Goal: Task Accomplishment & Management: Manage account settings

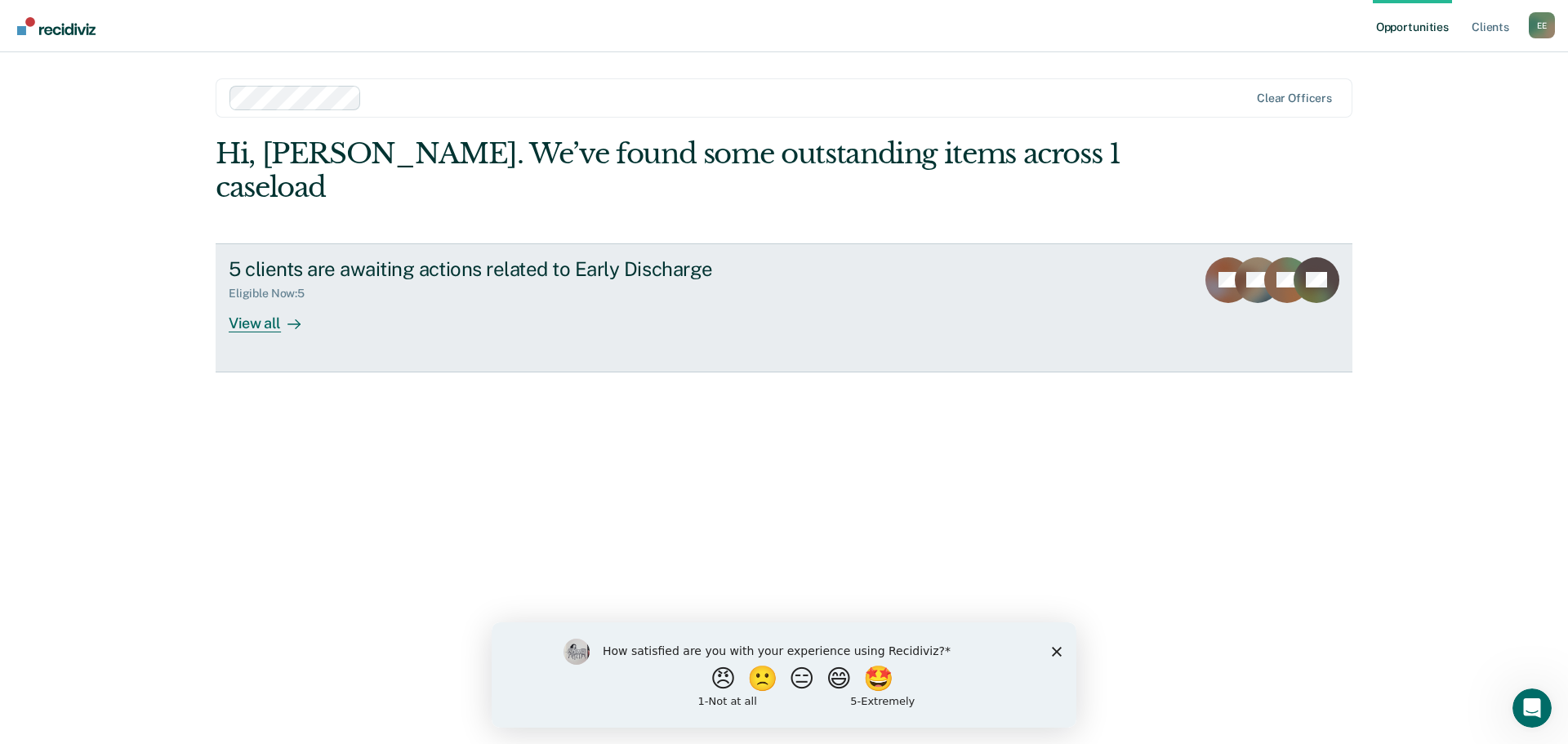
click at [270, 300] on div "View all" at bounding box center [274, 316] width 92 height 32
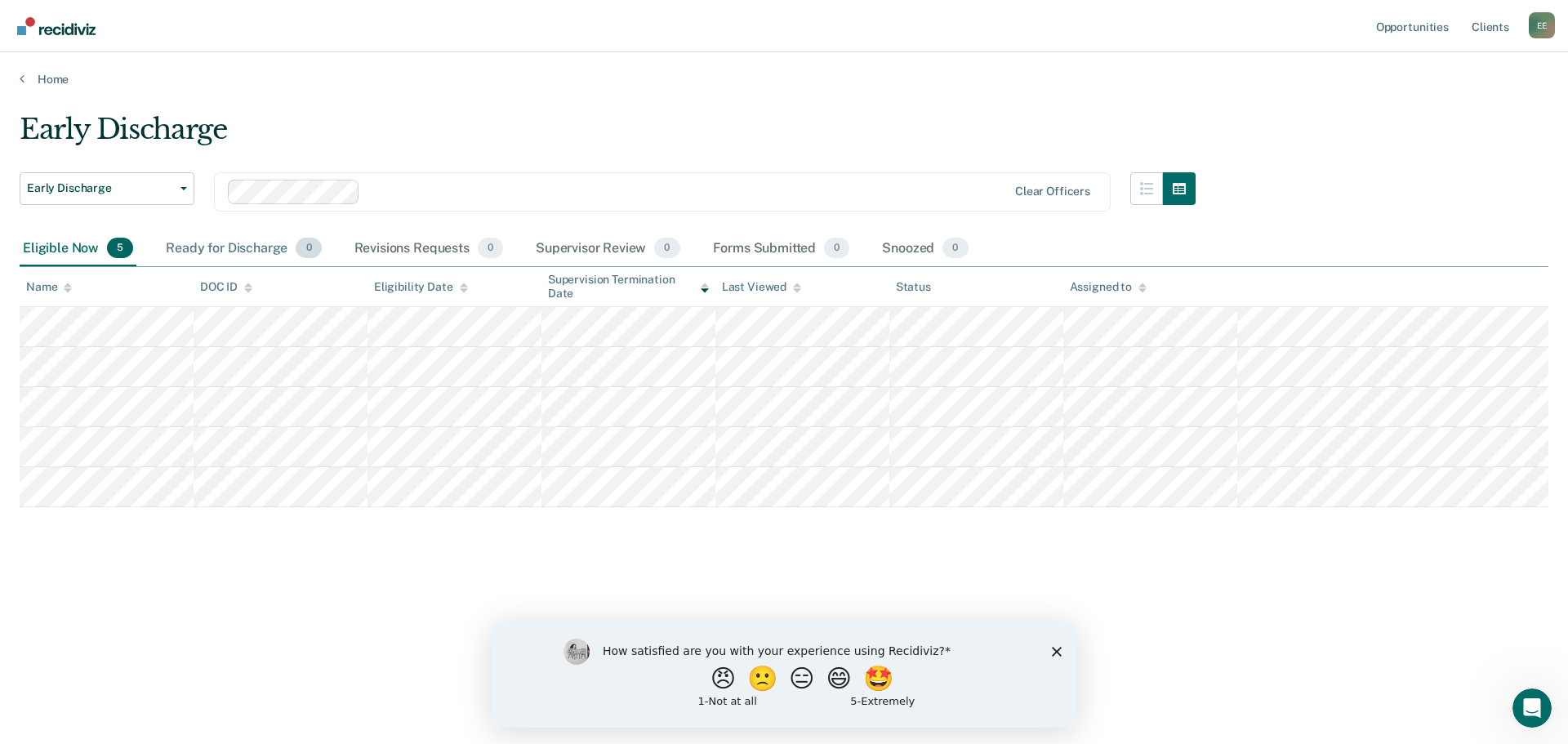
click at [244, 242] on div "Ready for Discharge 0" at bounding box center [243, 250] width 161 height 36
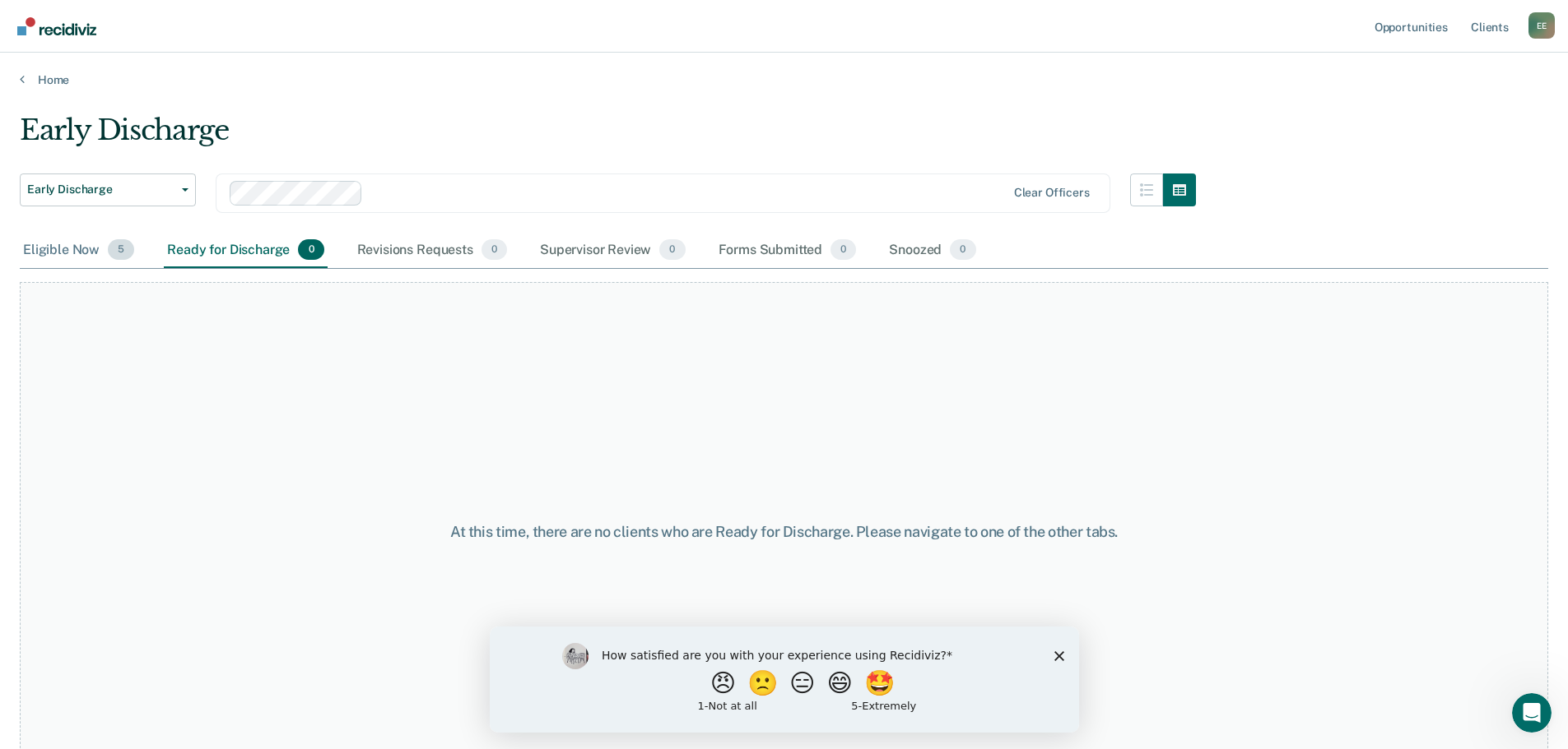
click at [49, 256] on div "Eligible Now 5" at bounding box center [79, 251] width 118 height 37
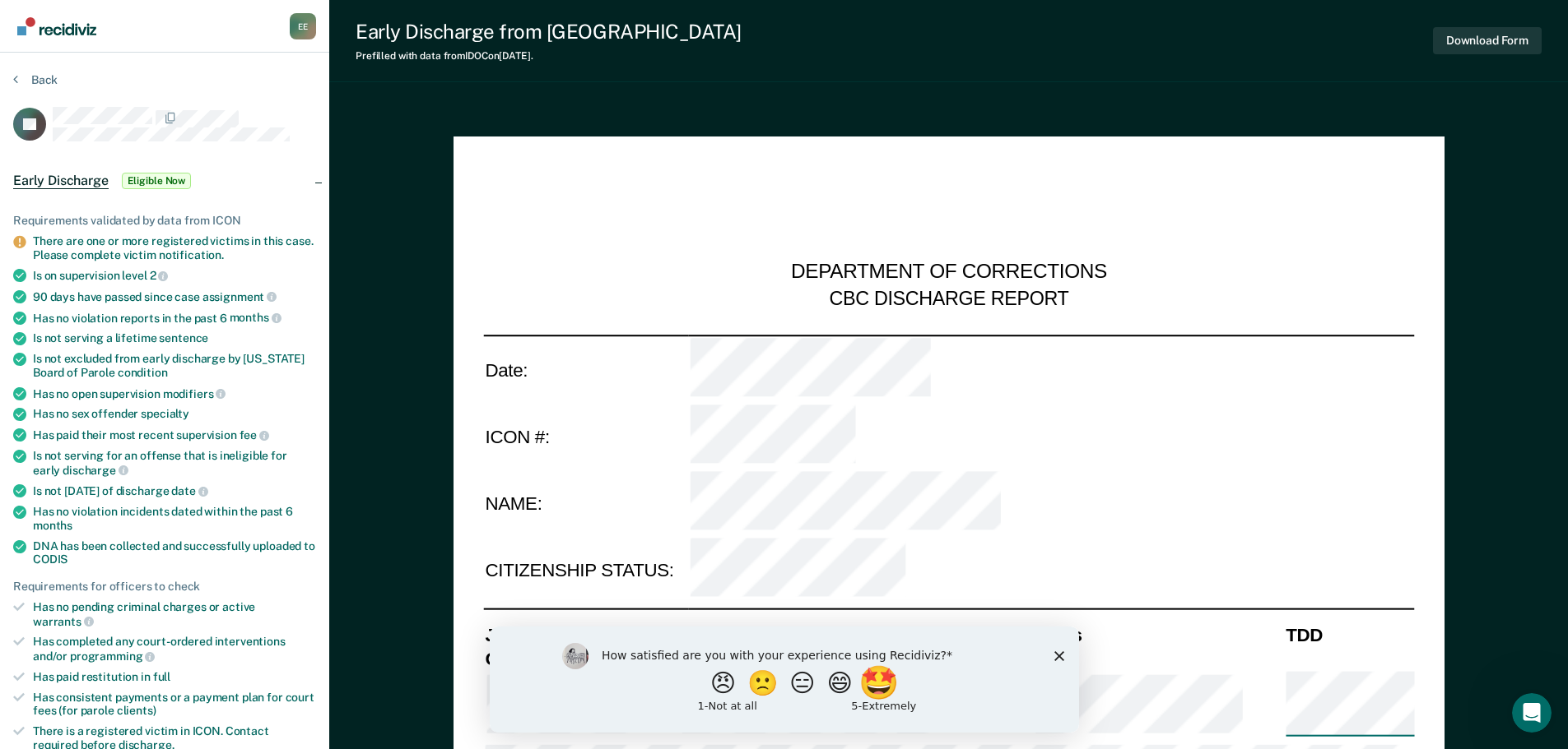
type textarea "x"
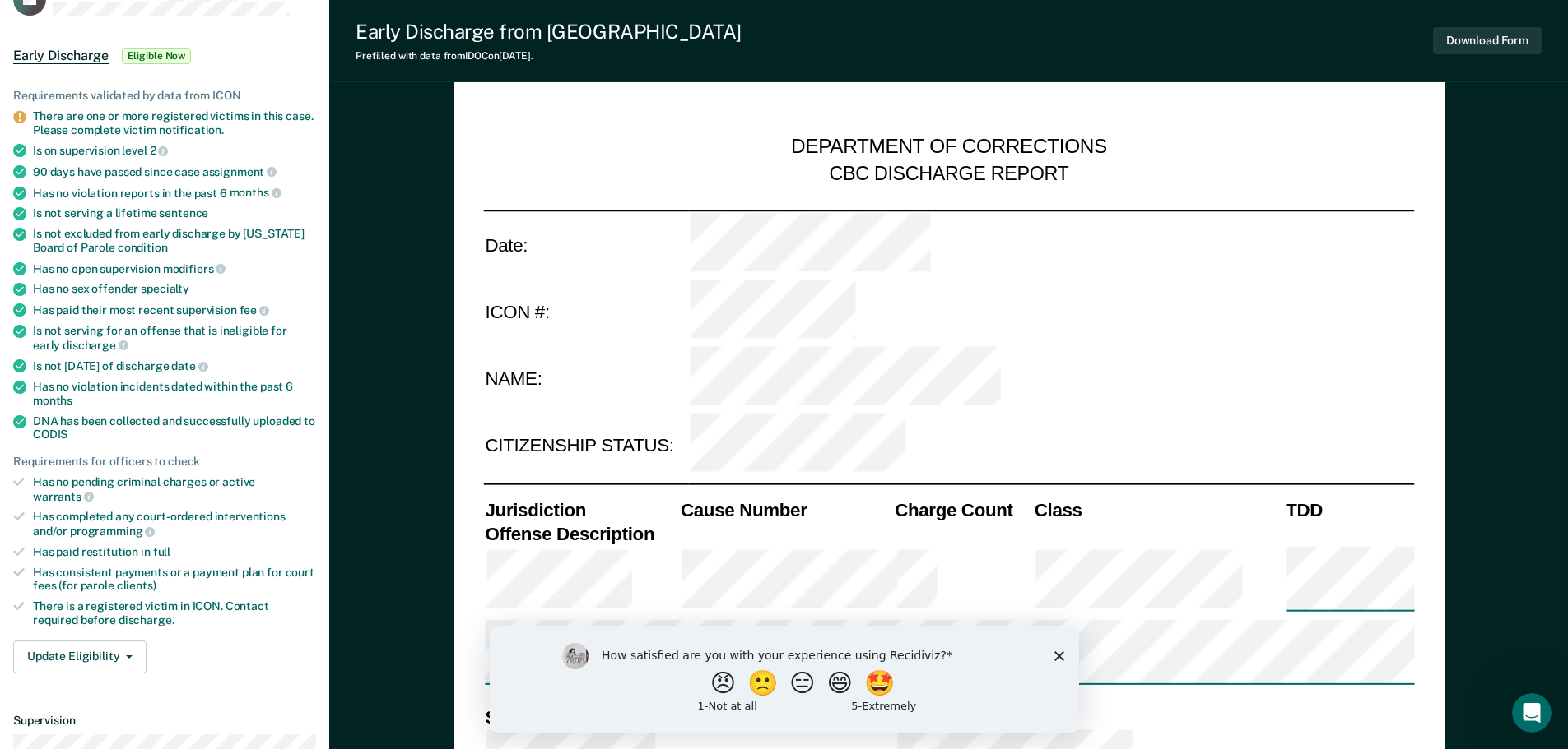
scroll to position [48, 0]
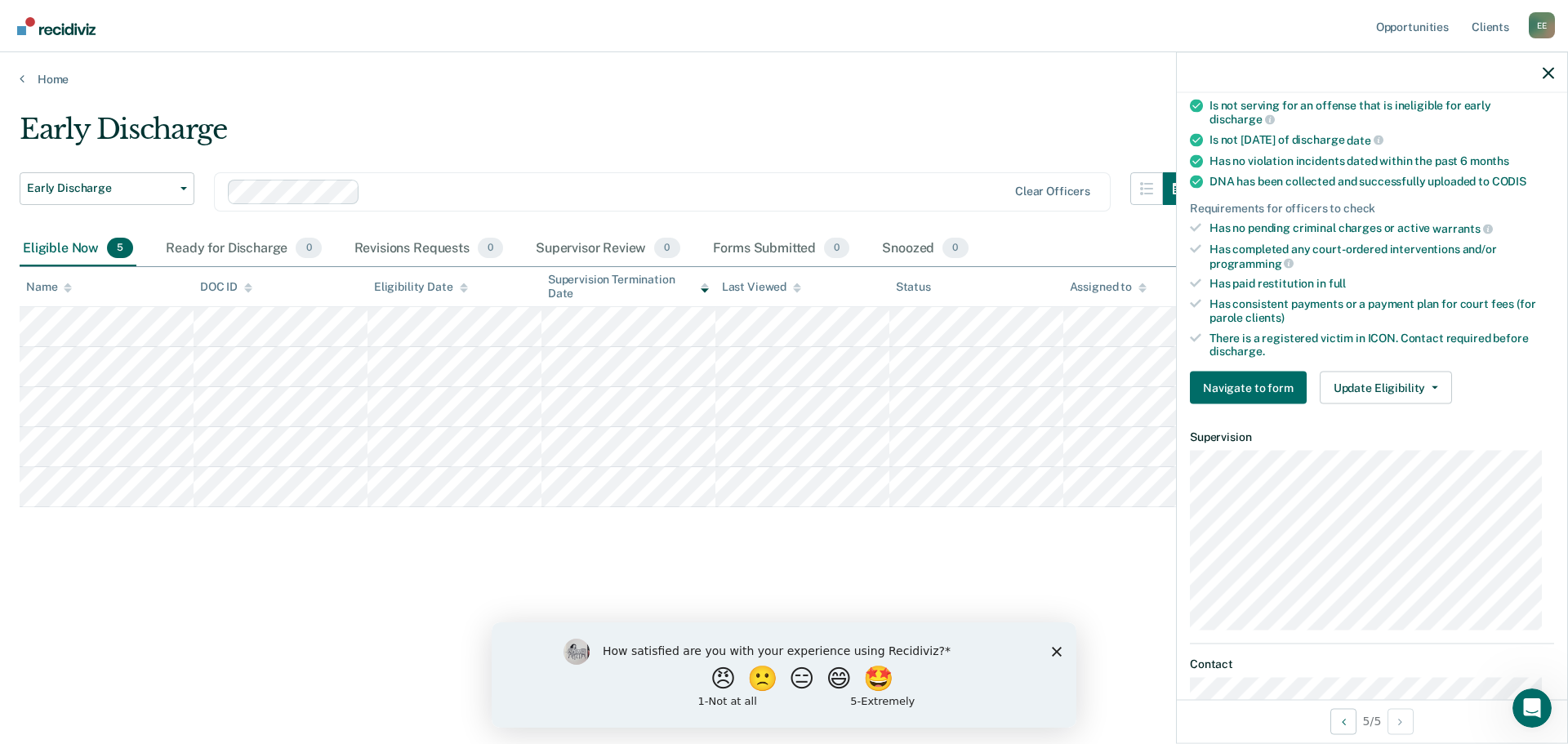
scroll to position [408, 0]
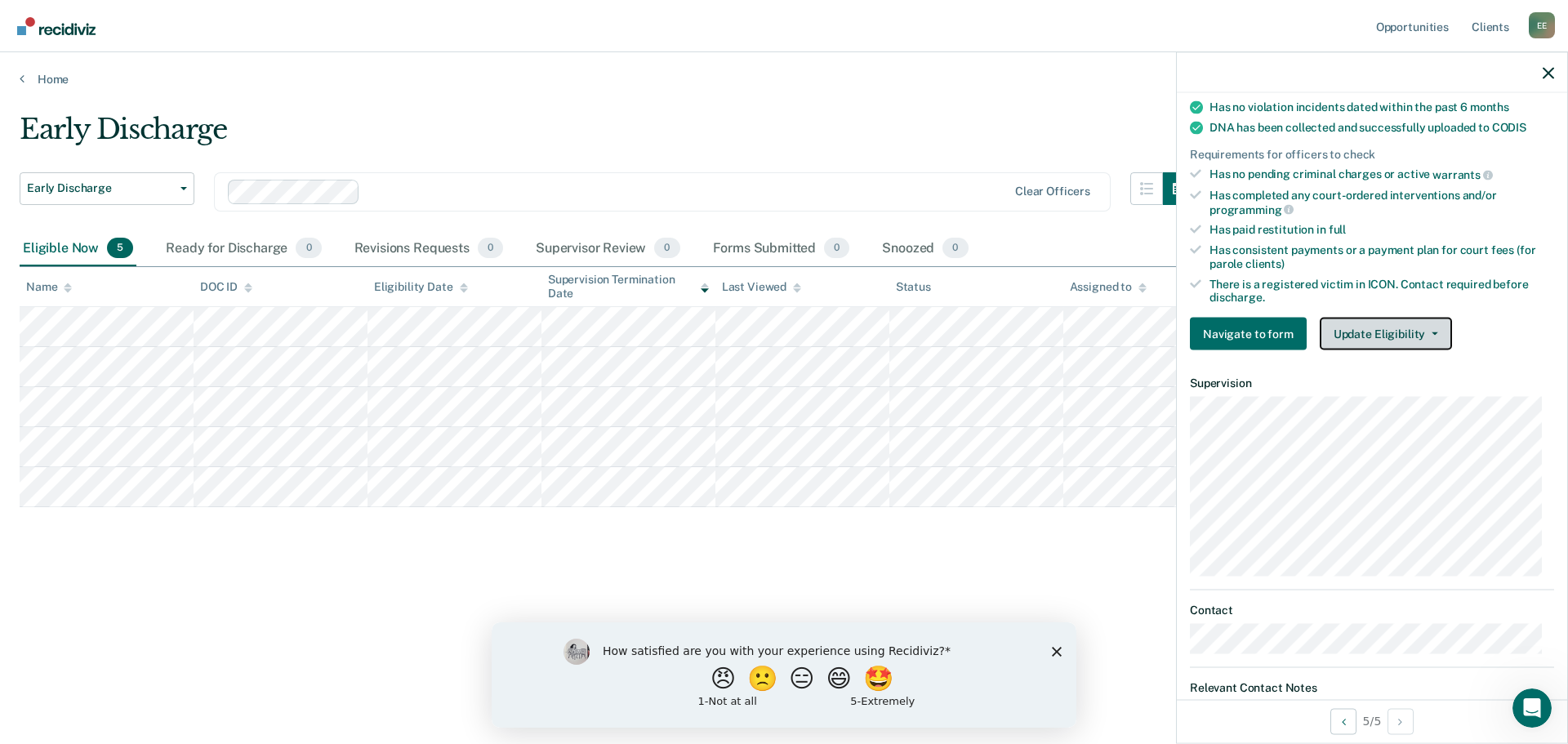
click at [1432, 333] on icon "button" at bounding box center [1435, 335] width 6 height 4
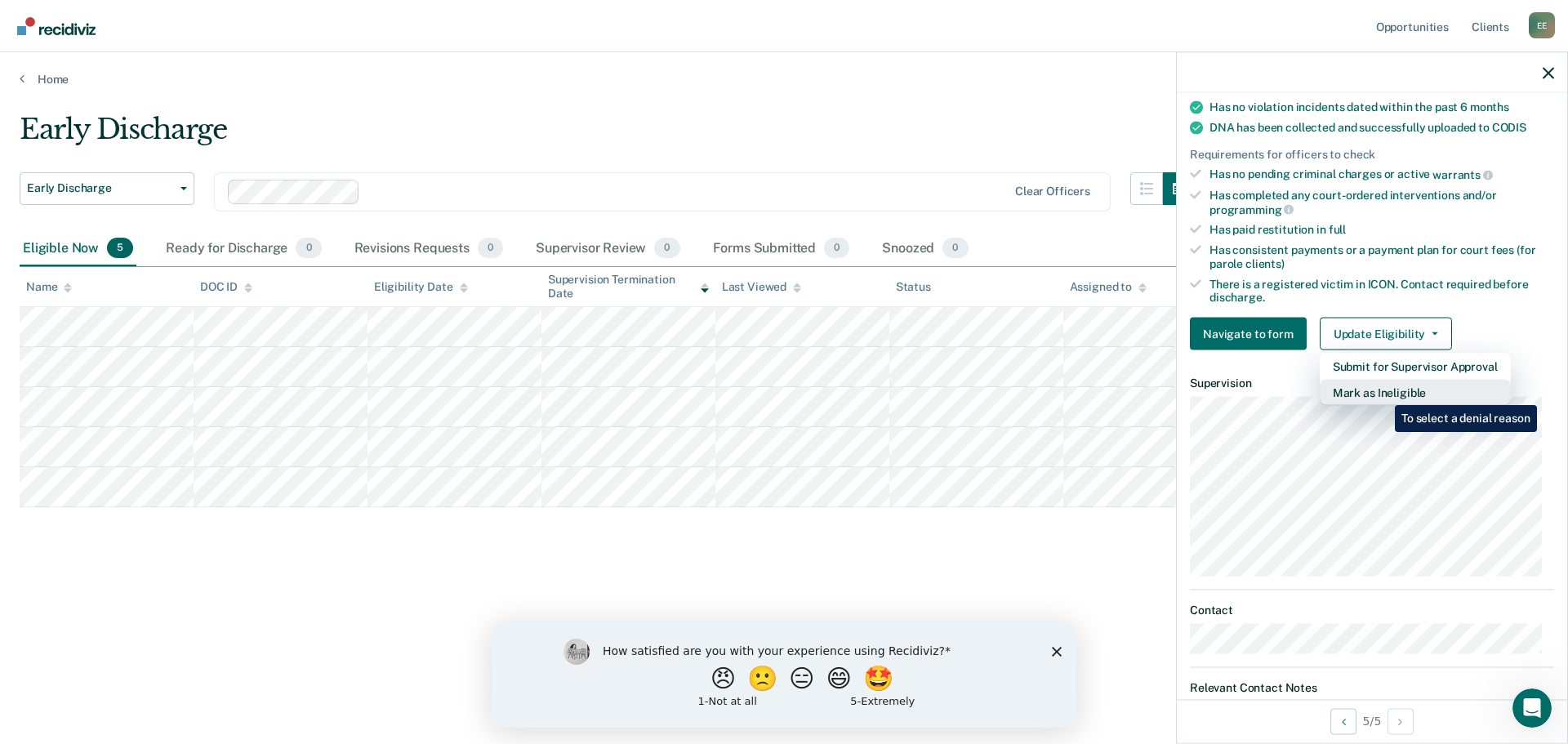
click at [1383, 393] on button "Mark as Ineligible" at bounding box center [1415, 393] width 191 height 26
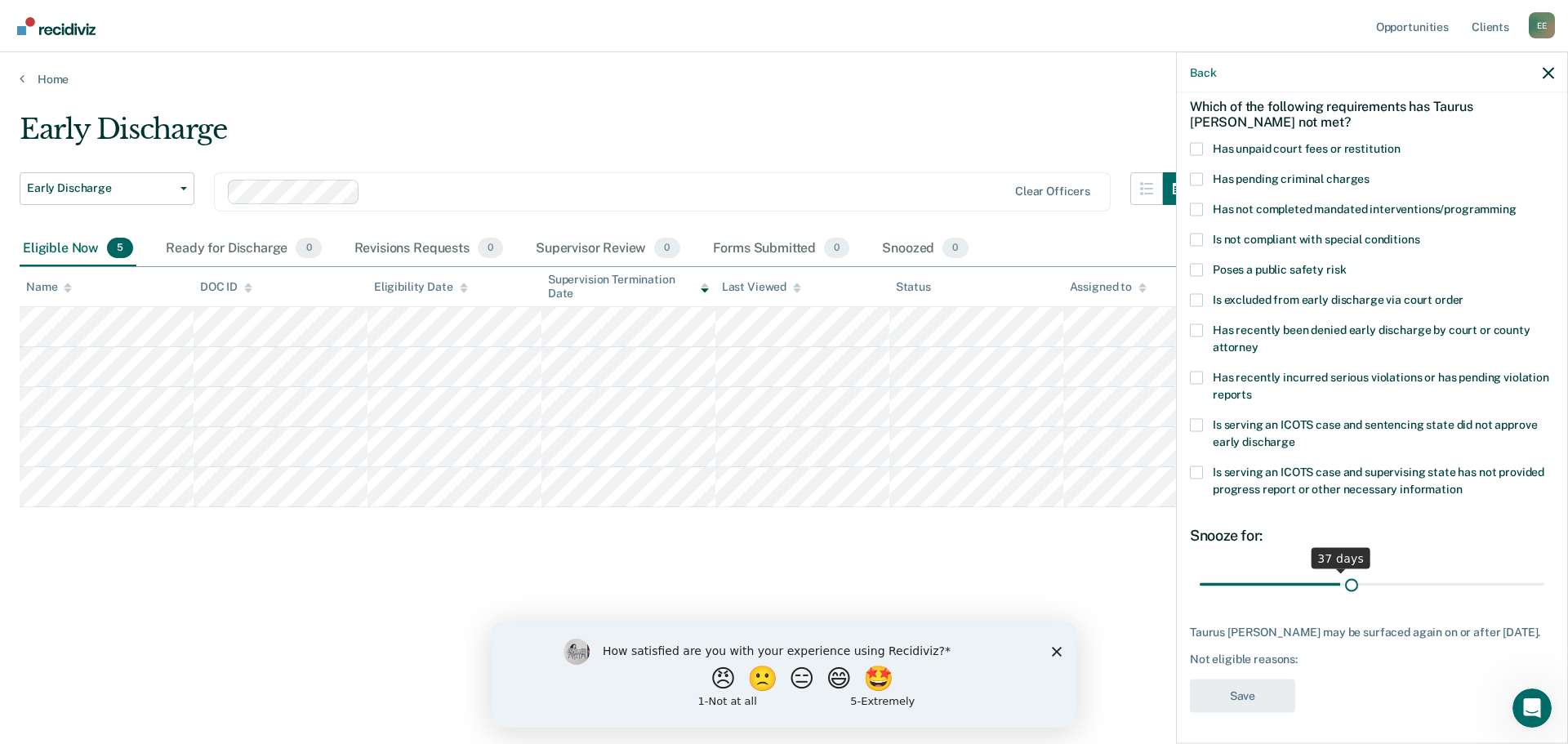
scroll to position [89, 0]
drag, startPoint x: 1308, startPoint y: 563, endPoint x: 1533, endPoint y: 563, distance: 225.0
click at [1533, 569] on input "range" at bounding box center [1372, 583] width 345 height 29
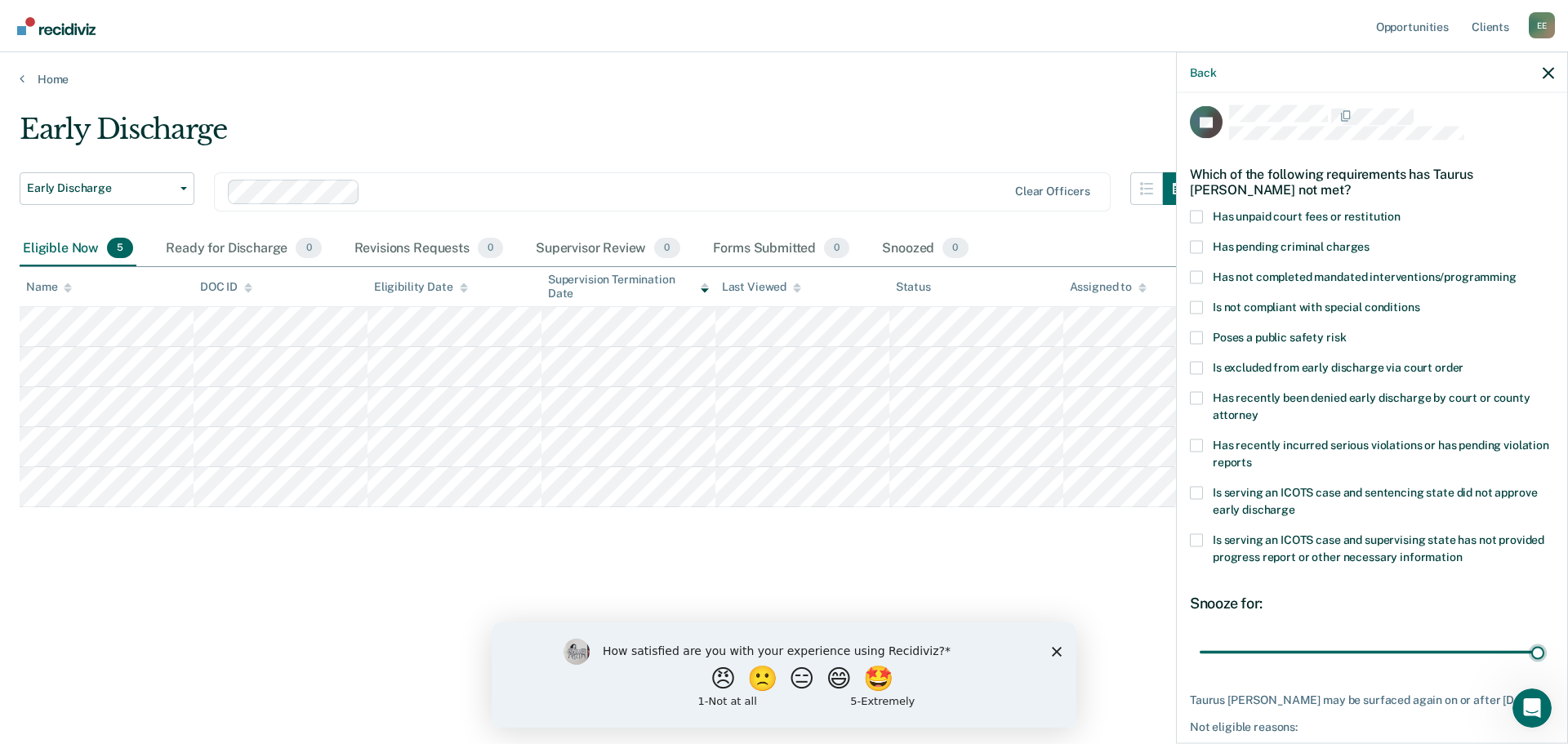
scroll to position [0, 0]
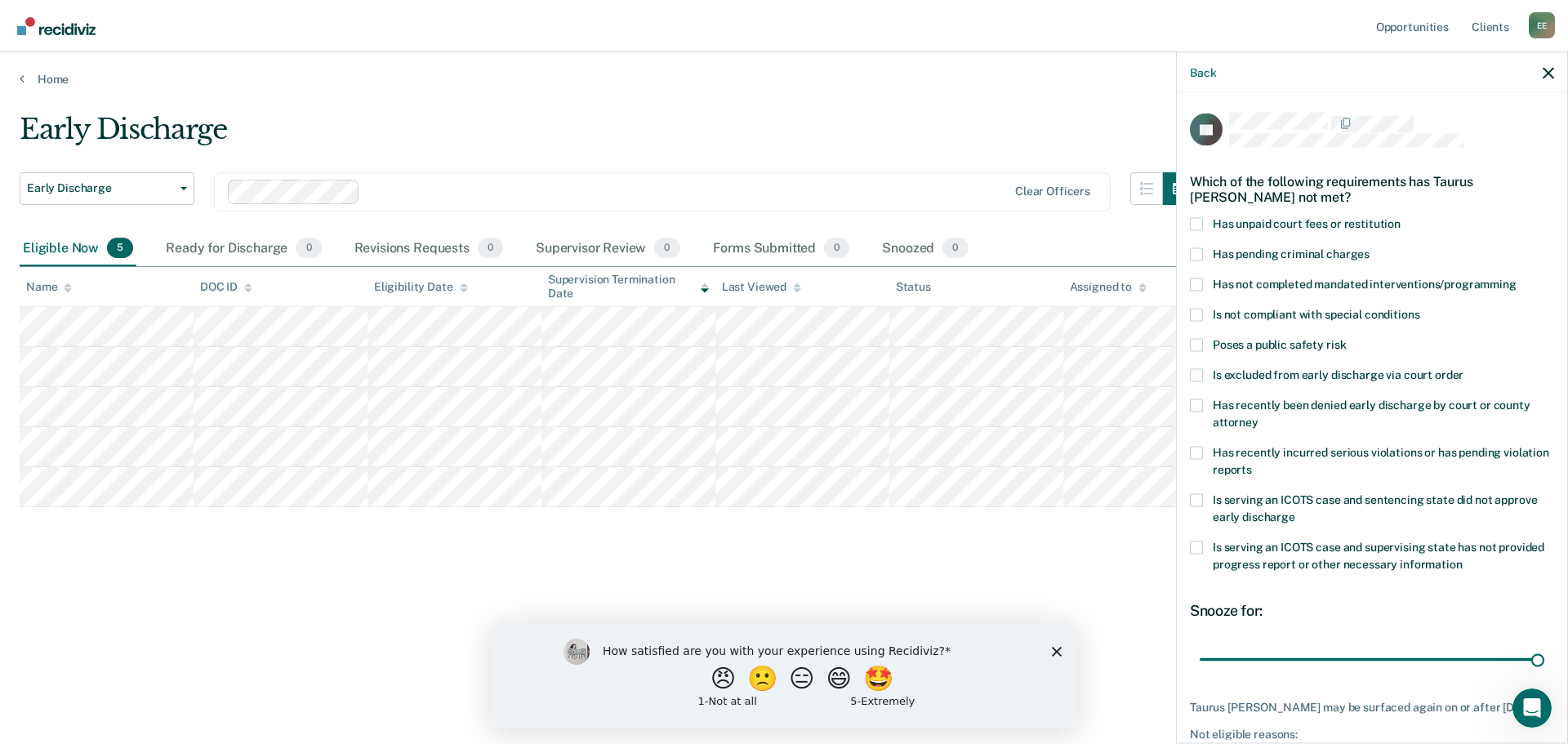
click at [1201, 218] on span at bounding box center [1196, 224] width 13 height 13
click at [1401, 218] on input "Has unpaid court fees or restitution" at bounding box center [1401, 218] width 0 height 0
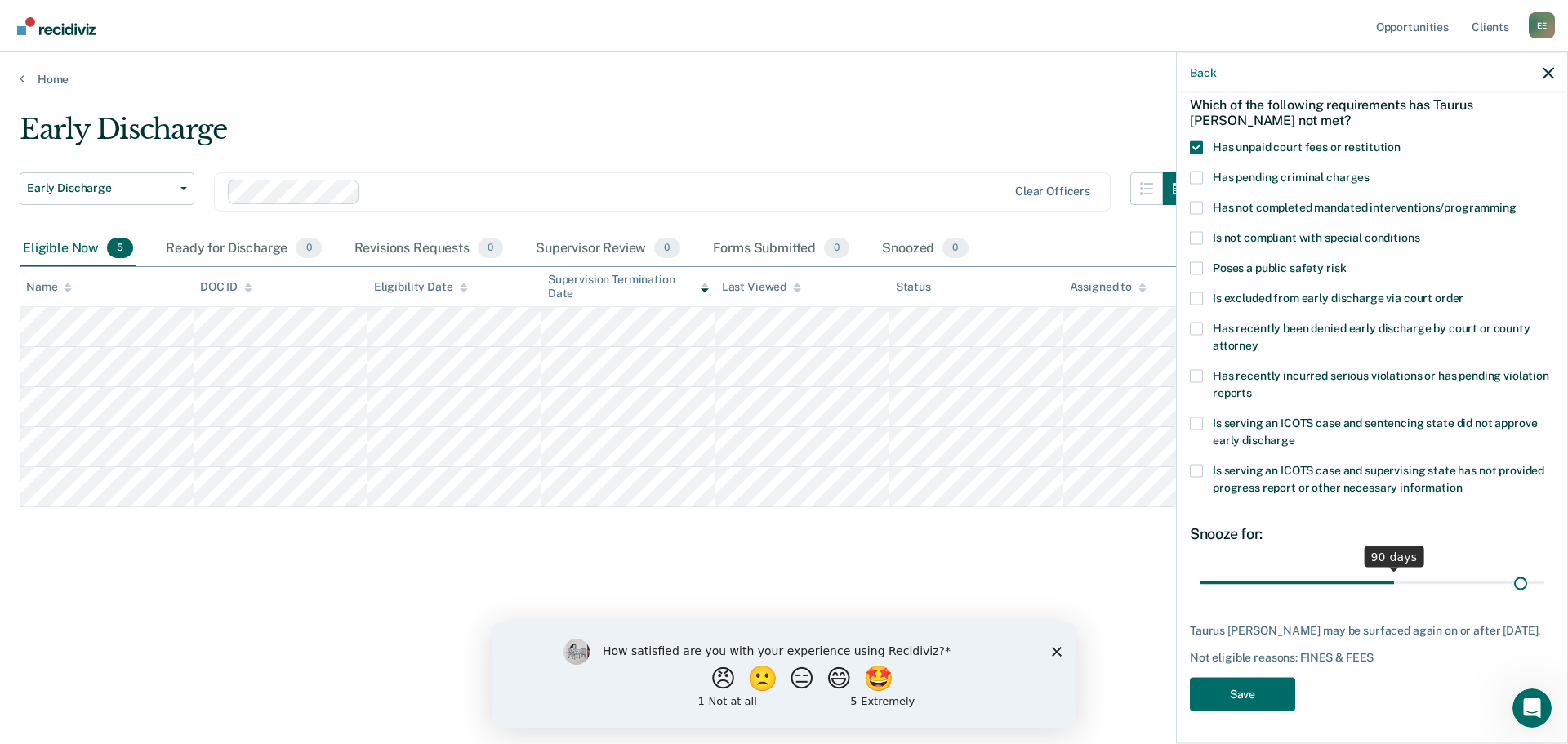
scroll to position [89, 0]
drag, startPoint x: 1382, startPoint y: 564, endPoint x: 1517, endPoint y: 577, distance: 135.6
click at [1517, 577] on input "range" at bounding box center [1372, 583] width 345 height 29
drag, startPoint x: 1515, startPoint y: 566, endPoint x: 1529, endPoint y: 565, distance: 14.0
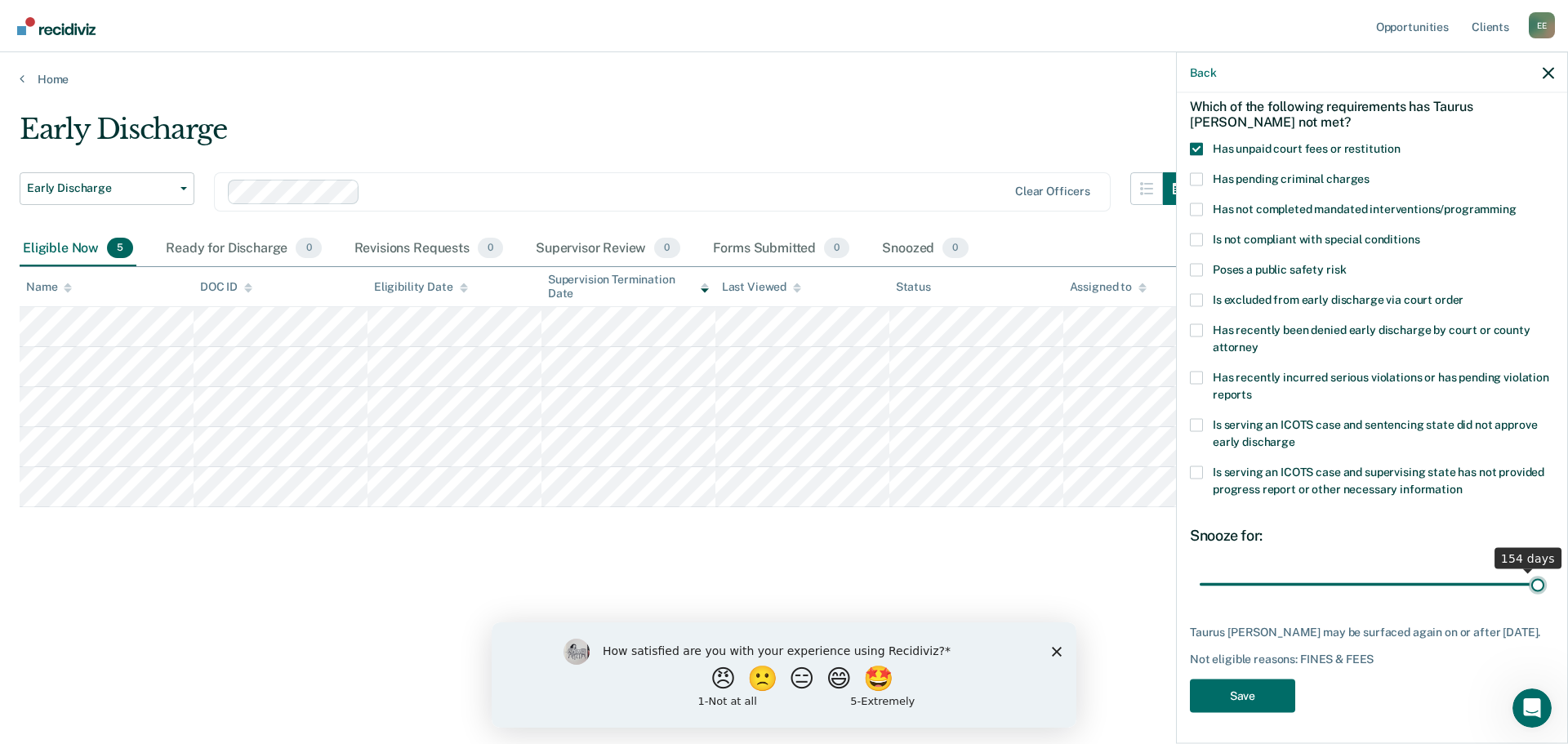
type input "158"
click at [1529, 571] on input "range" at bounding box center [1372, 585] width 345 height 29
click at [1276, 687] on button "Save" at bounding box center [1242, 695] width 105 height 34
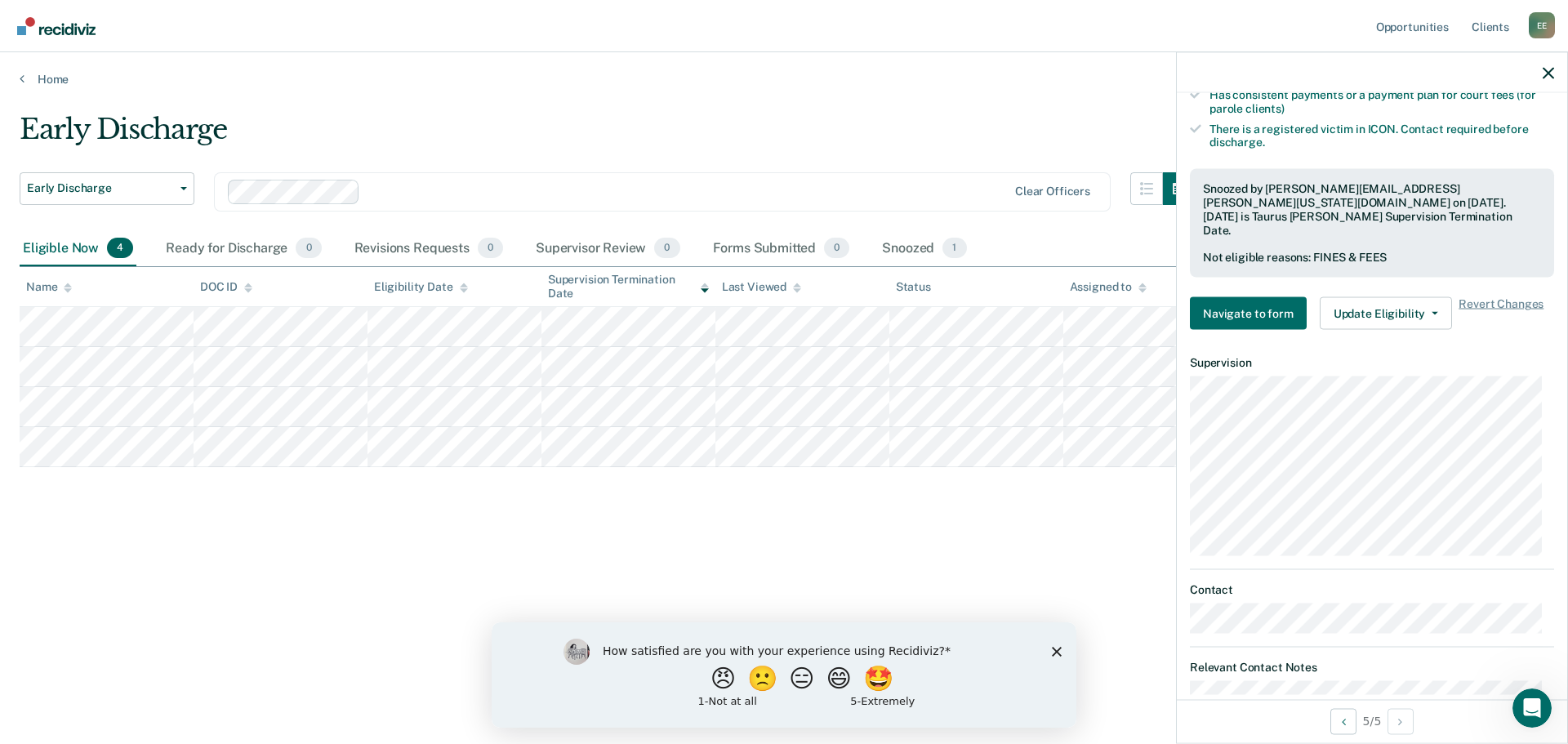
scroll to position [565, 0]
click at [1407, 299] on button "Update Eligibility" at bounding box center [1386, 312] width 132 height 33
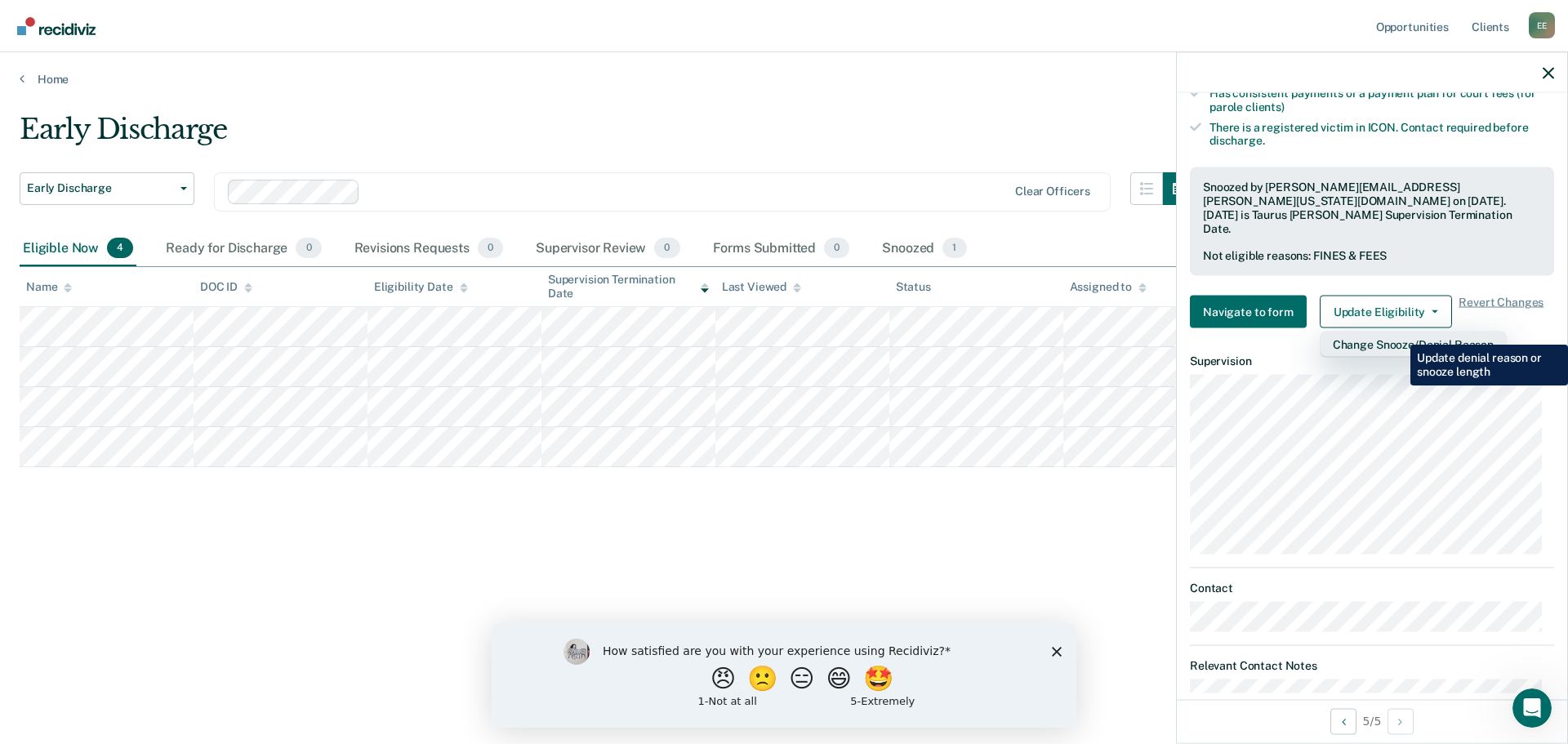
click at [1398, 333] on button "Change Snooze/Denial Reason" at bounding box center [1413, 345] width 187 height 26
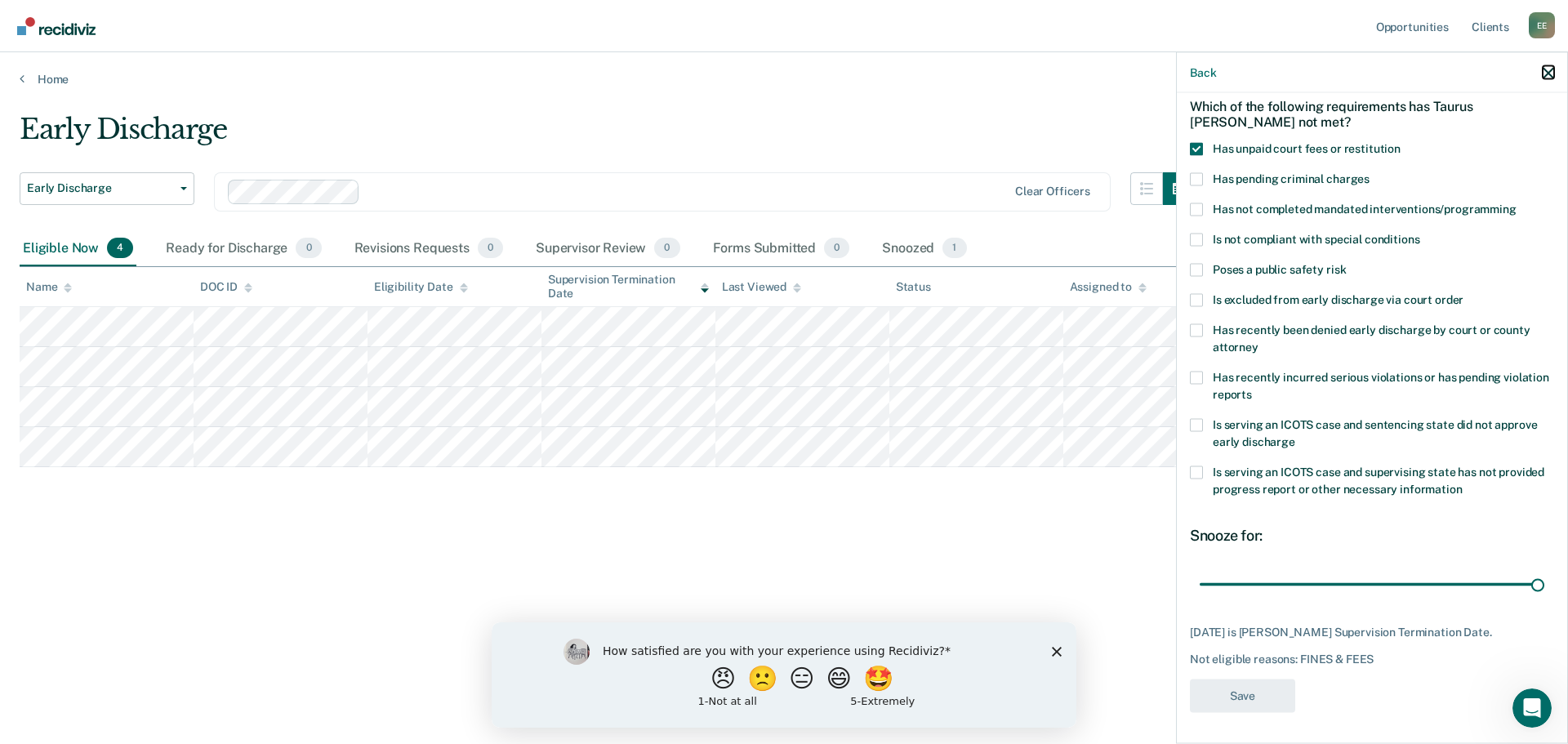
click at [1544, 67] on icon "button" at bounding box center [1548, 73] width 12 height 12
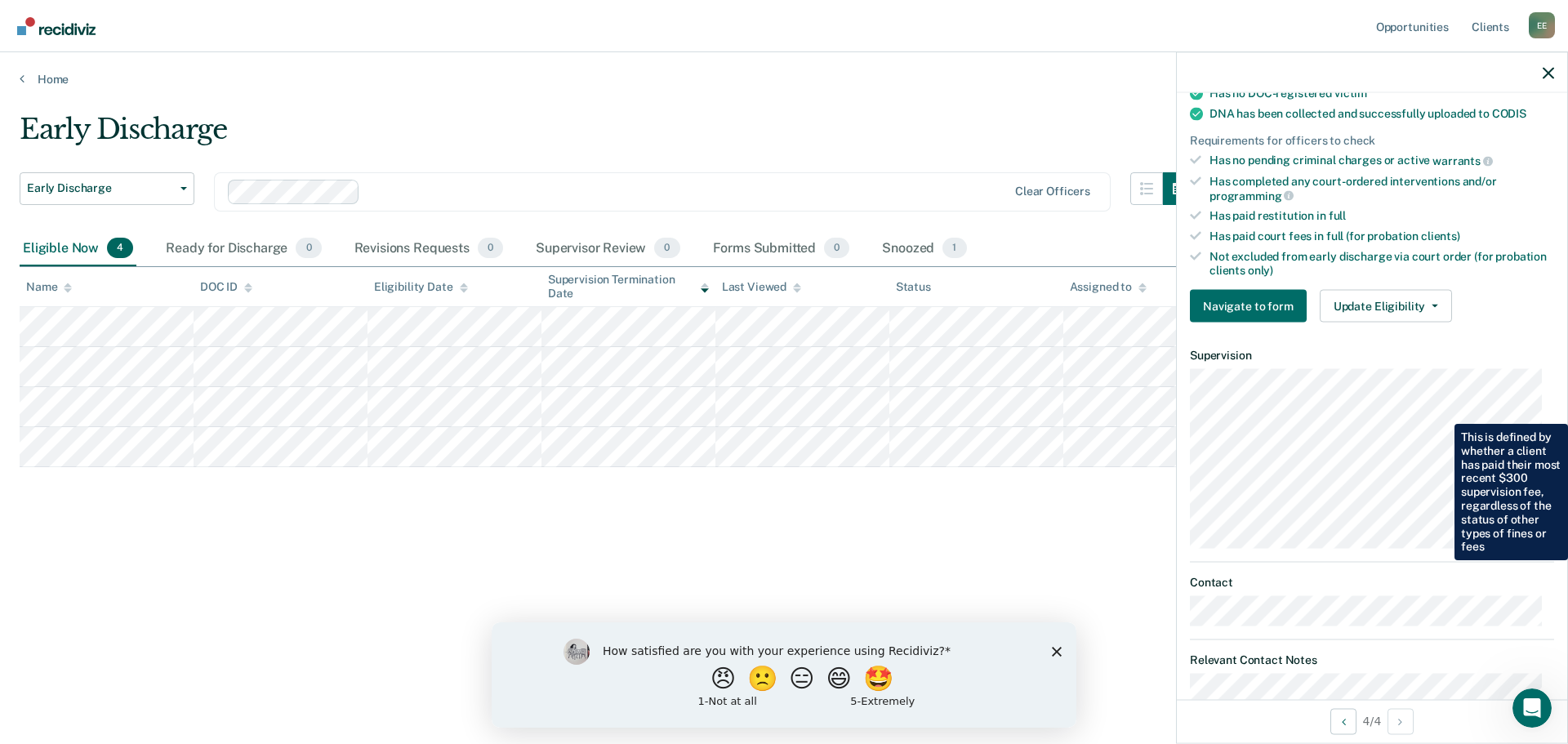
scroll to position [408, 0]
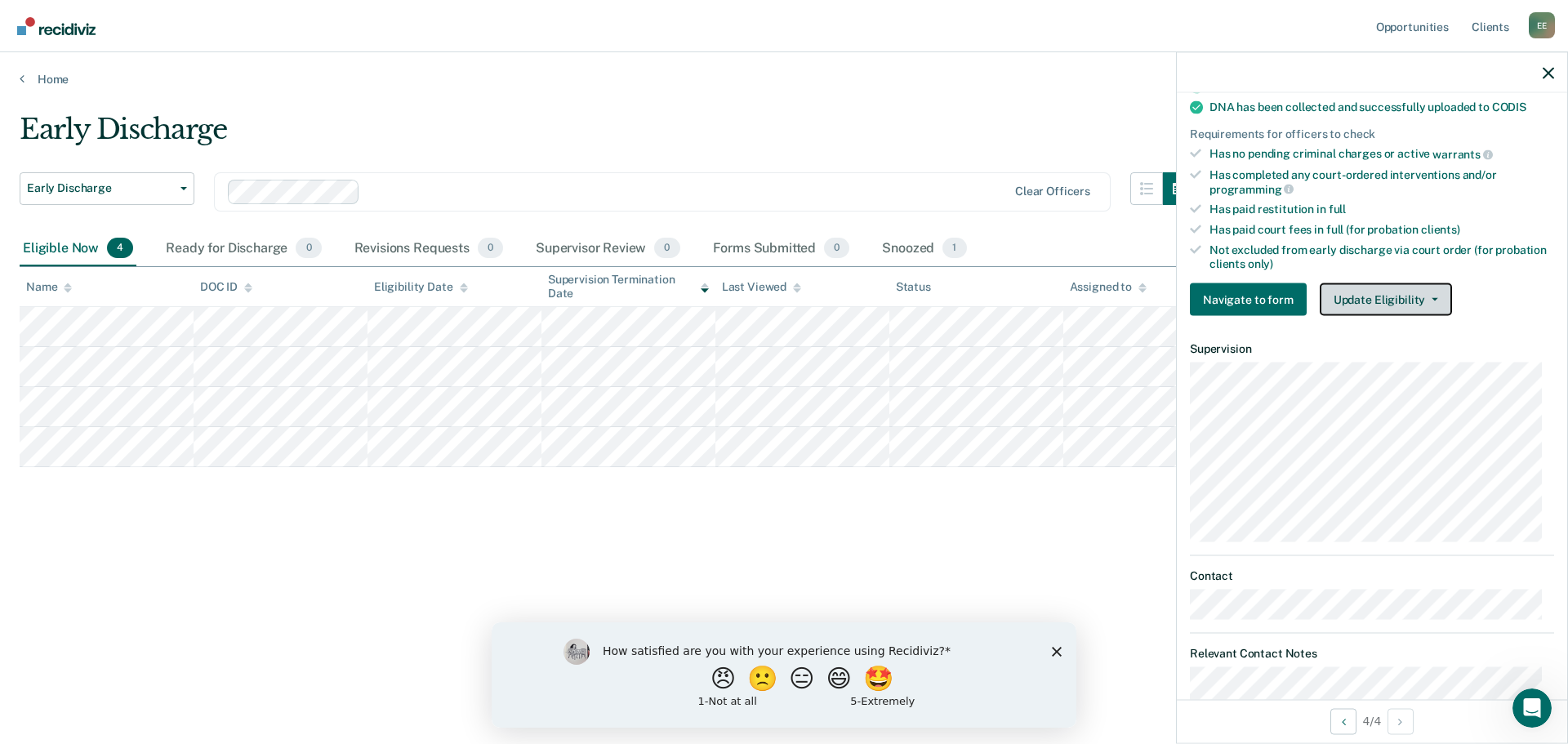
click at [1396, 292] on button "Update Eligibility" at bounding box center [1386, 300] width 132 height 33
